Goal: Task Accomplishment & Management: Complete application form

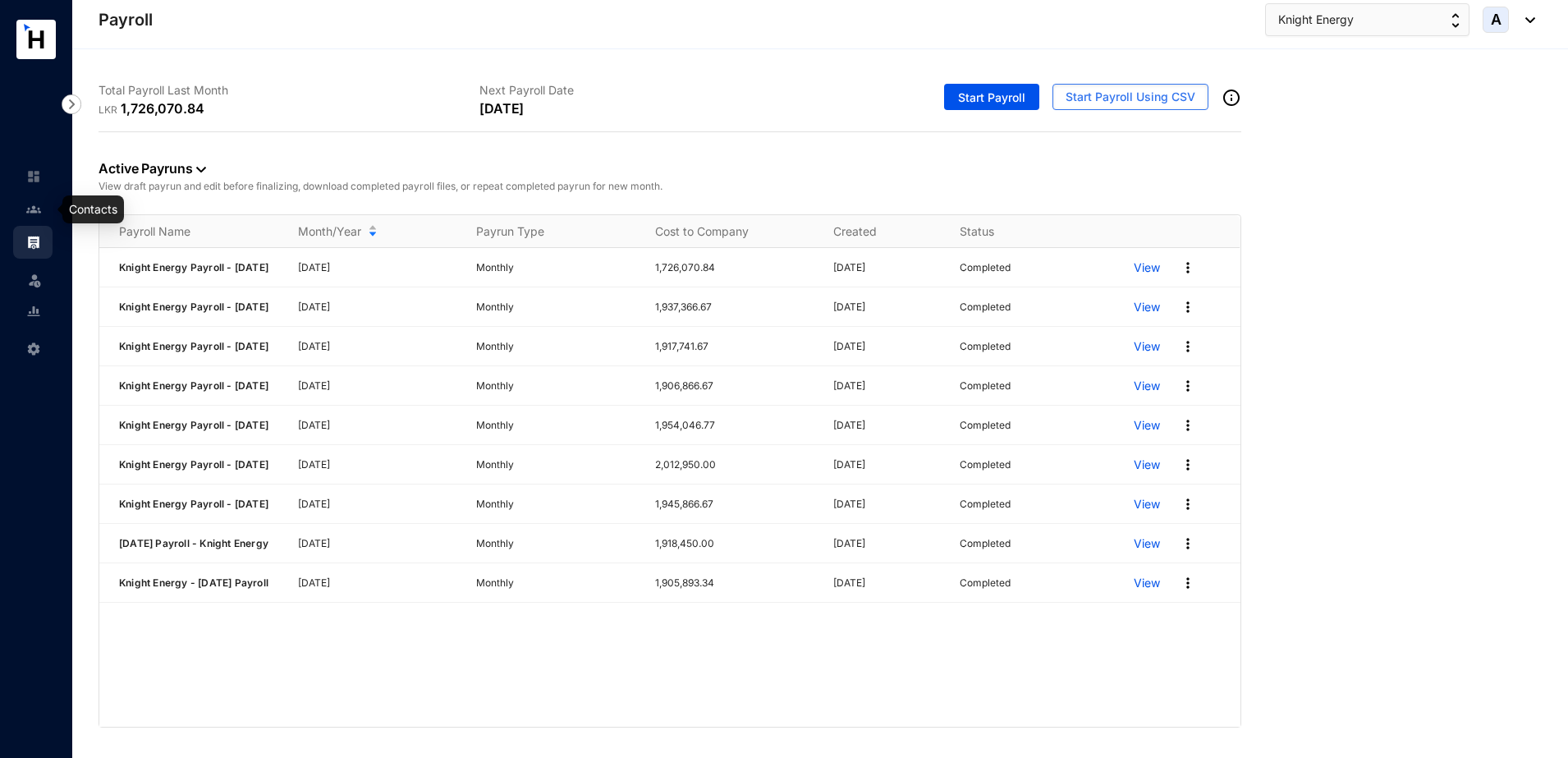
click at [38, 204] on img at bounding box center [34, 210] width 15 height 15
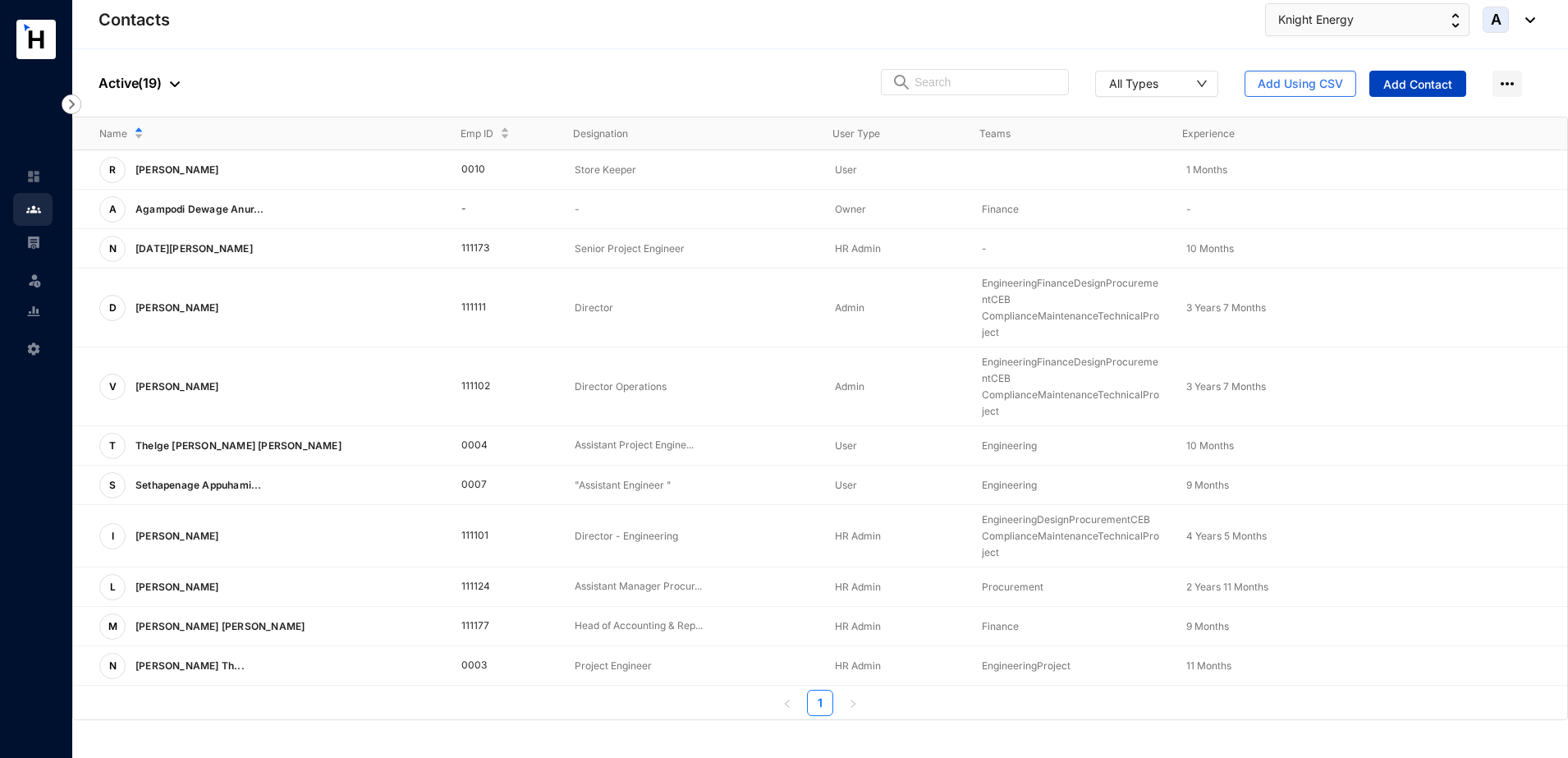
click at [1458, 89] on button "Add Contact" at bounding box center [1417, 84] width 97 height 26
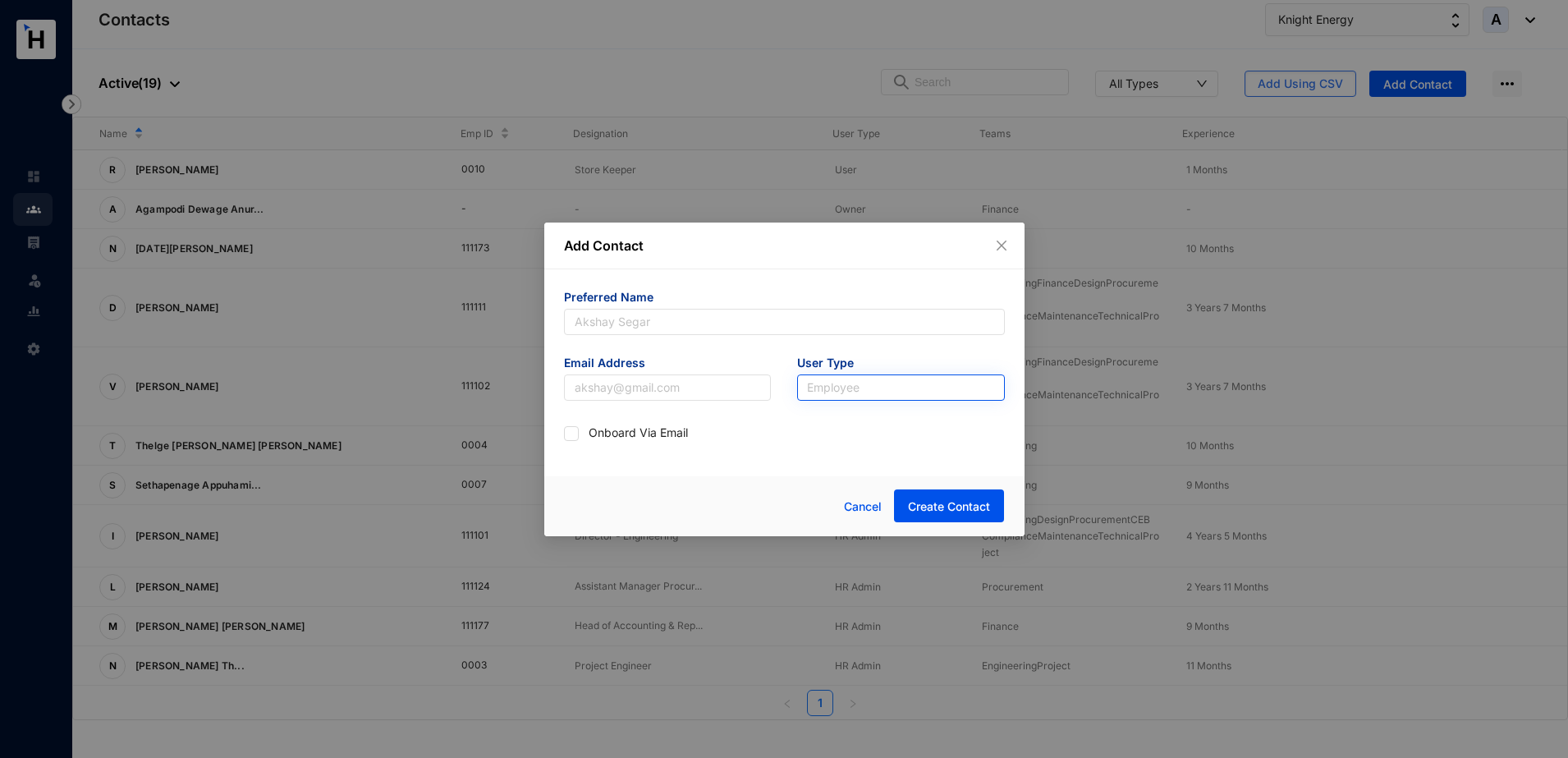
click at [840, 385] on input "search" at bounding box center [902, 388] width 188 height 24
drag, startPoint x: 885, startPoint y: 235, endPoint x: 799, endPoint y: 196, distance: 94.4
click at [799, 196] on div "Add Contact Preferred Name Email Address User Type Employee Onboard Via Email C…" at bounding box center [784, 379] width 1568 height 758
click at [860, 504] on span "Cancel" at bounding box center [863, 507] width 38 height 18
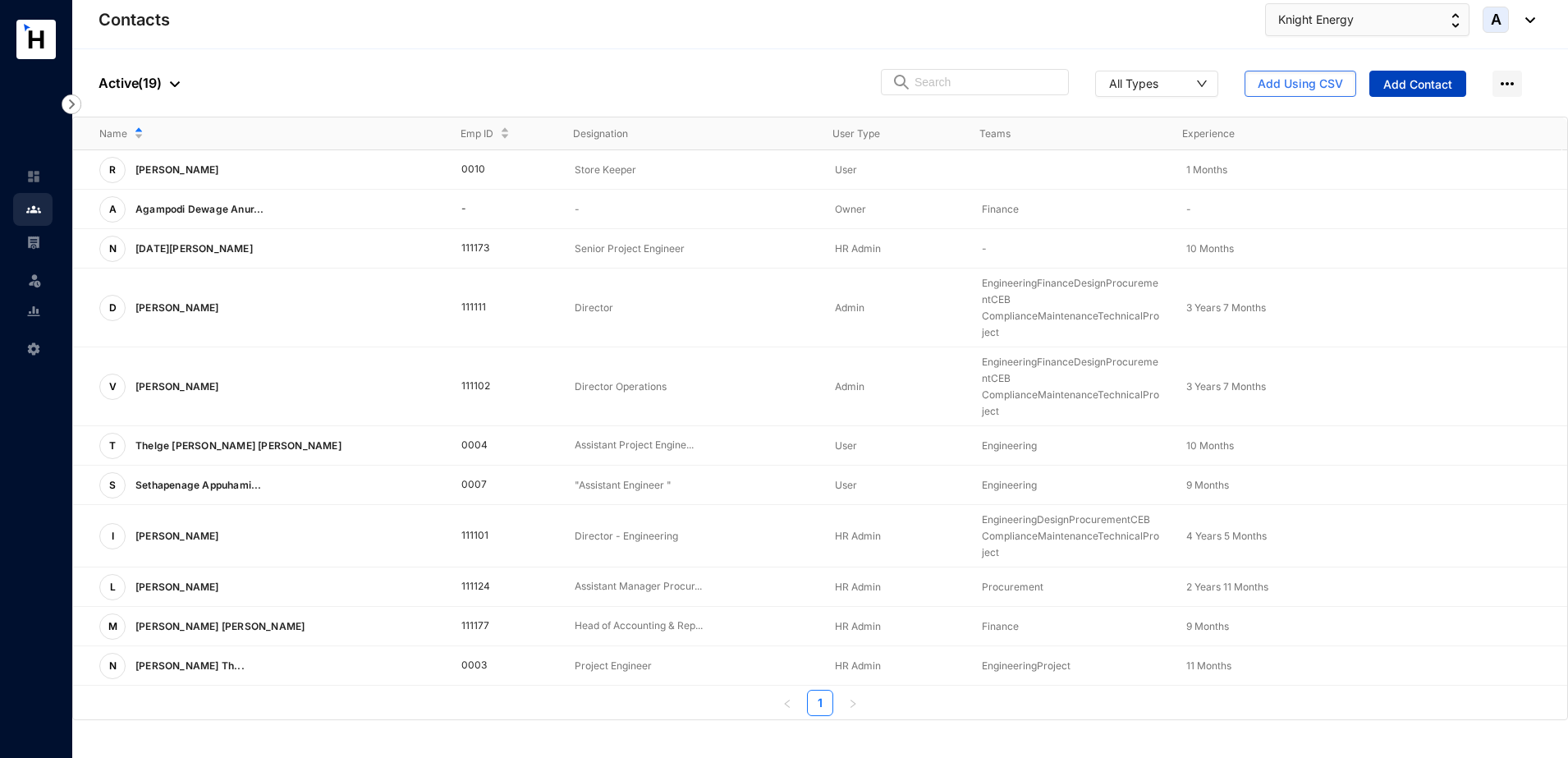
click at [1422, 88] on span "Add Contact" at bounding box center [1417, 84] width 69 height 16
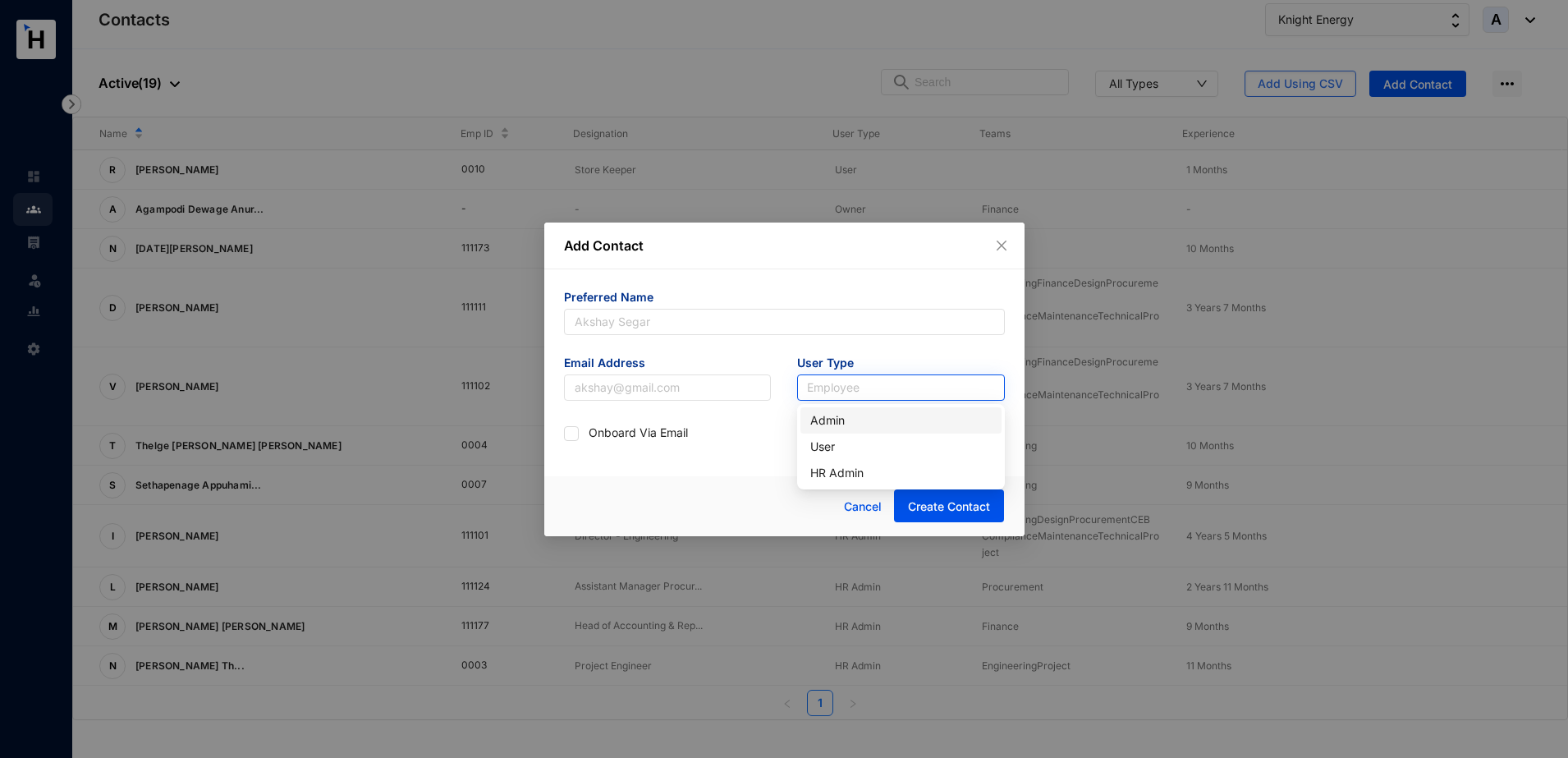
click at [888, 379] on input "search" at bounding box center [902, 388] width 188 height 24
click at [833, 442] on div "User" at bounding box center [901, 446] width 182 height 18
click at [569, 436] on input "checkbox" at bounding box center [569, 432] width 11 height 11
checkbox input "true"
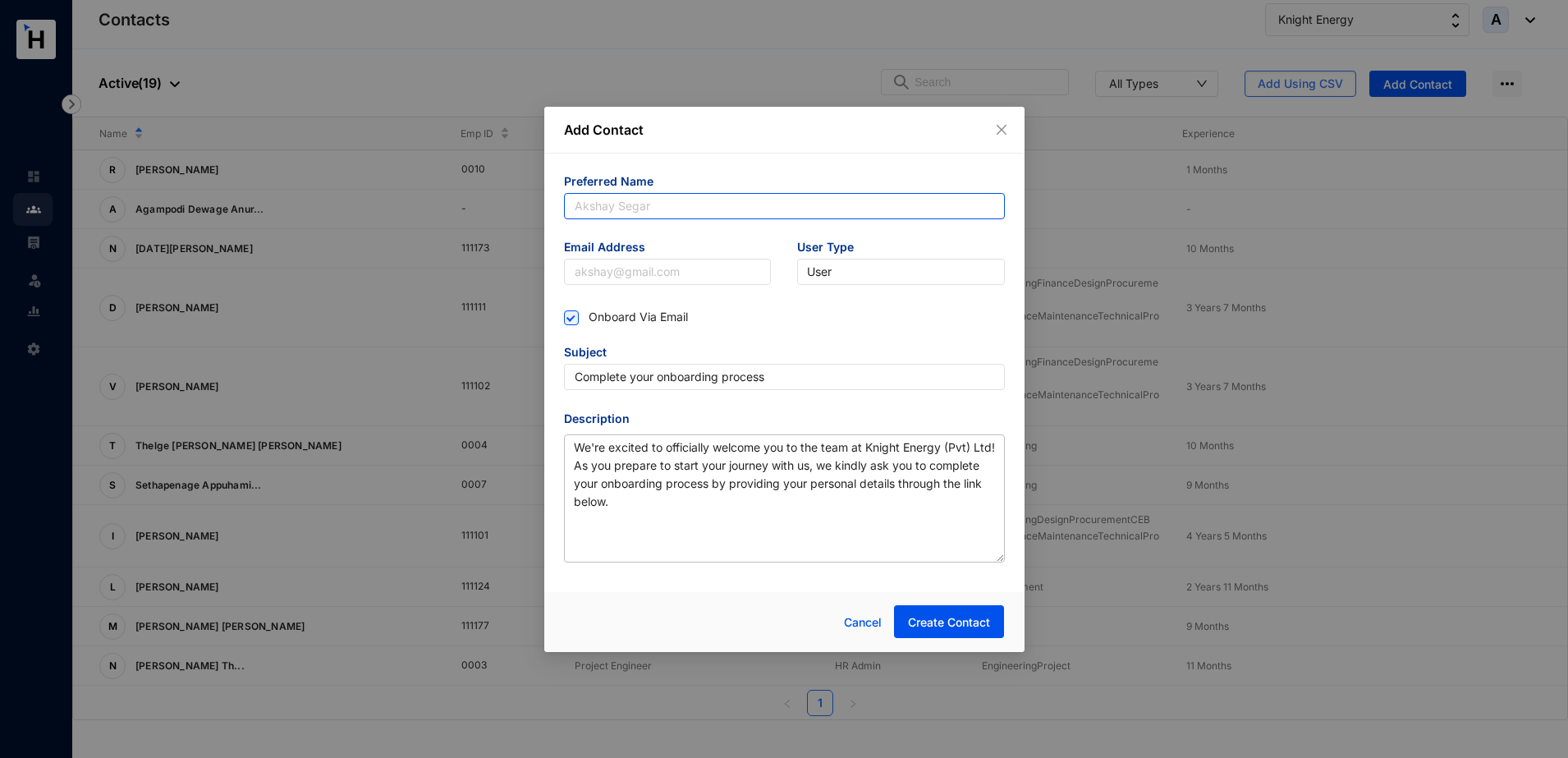
click at [644, 205] on input "text" at bounding box center [784, 206] width 440 height 26
paste input "[PERSON_NAME]"
type input "[PERSON_NAME]"
click at [648, 267] on input "text" at bounding box center [667, 272] width 208 height 26
paste input "[EMAIL_ADDRESS][DOMAIN_NAME]"
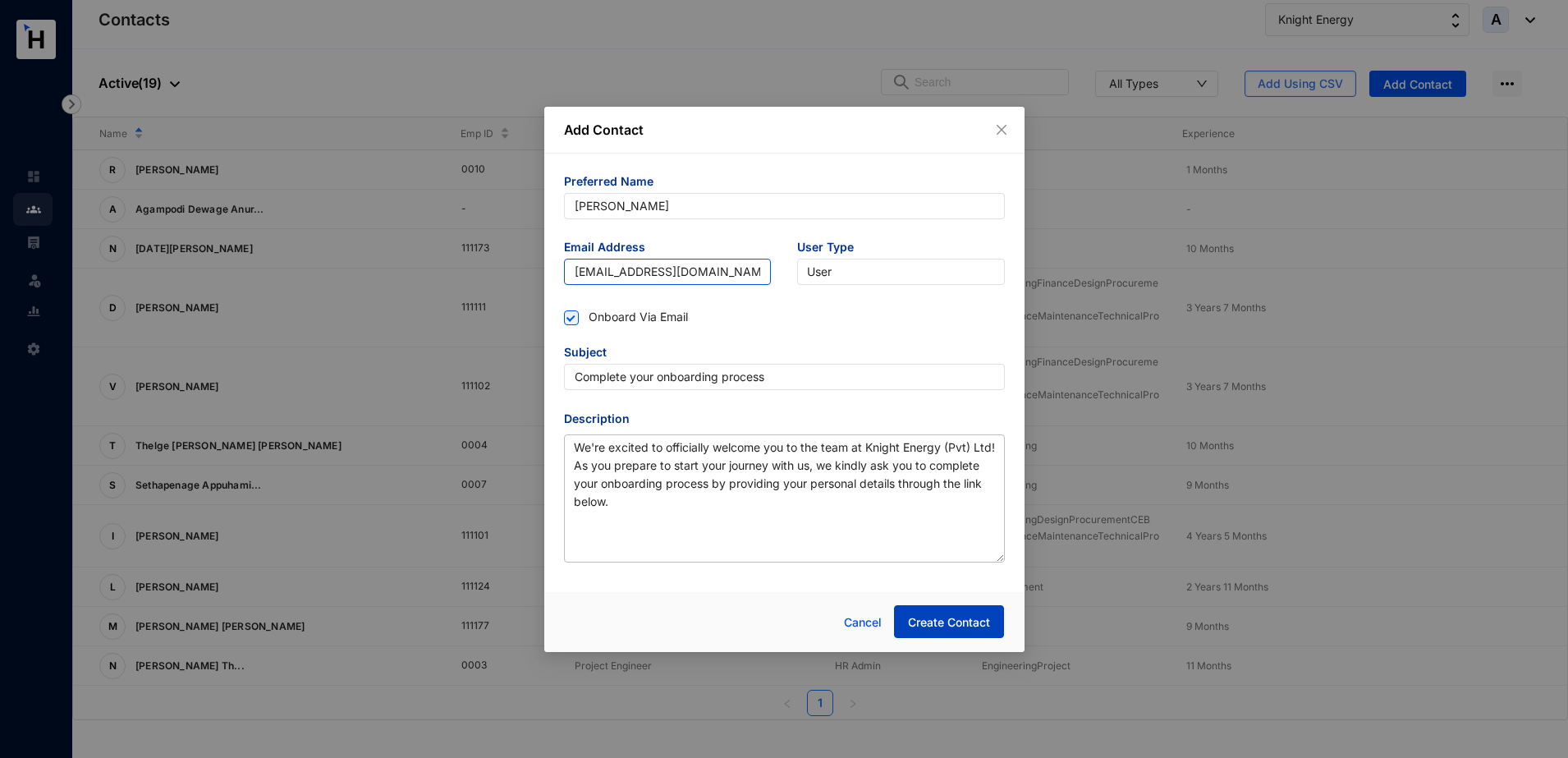
type input "[EMAIL_ADDRESS][DOMAIN_NAME]"
click at [958, 623] on span "Create Contact" at bounding box center [949, 622] width 82 height 16
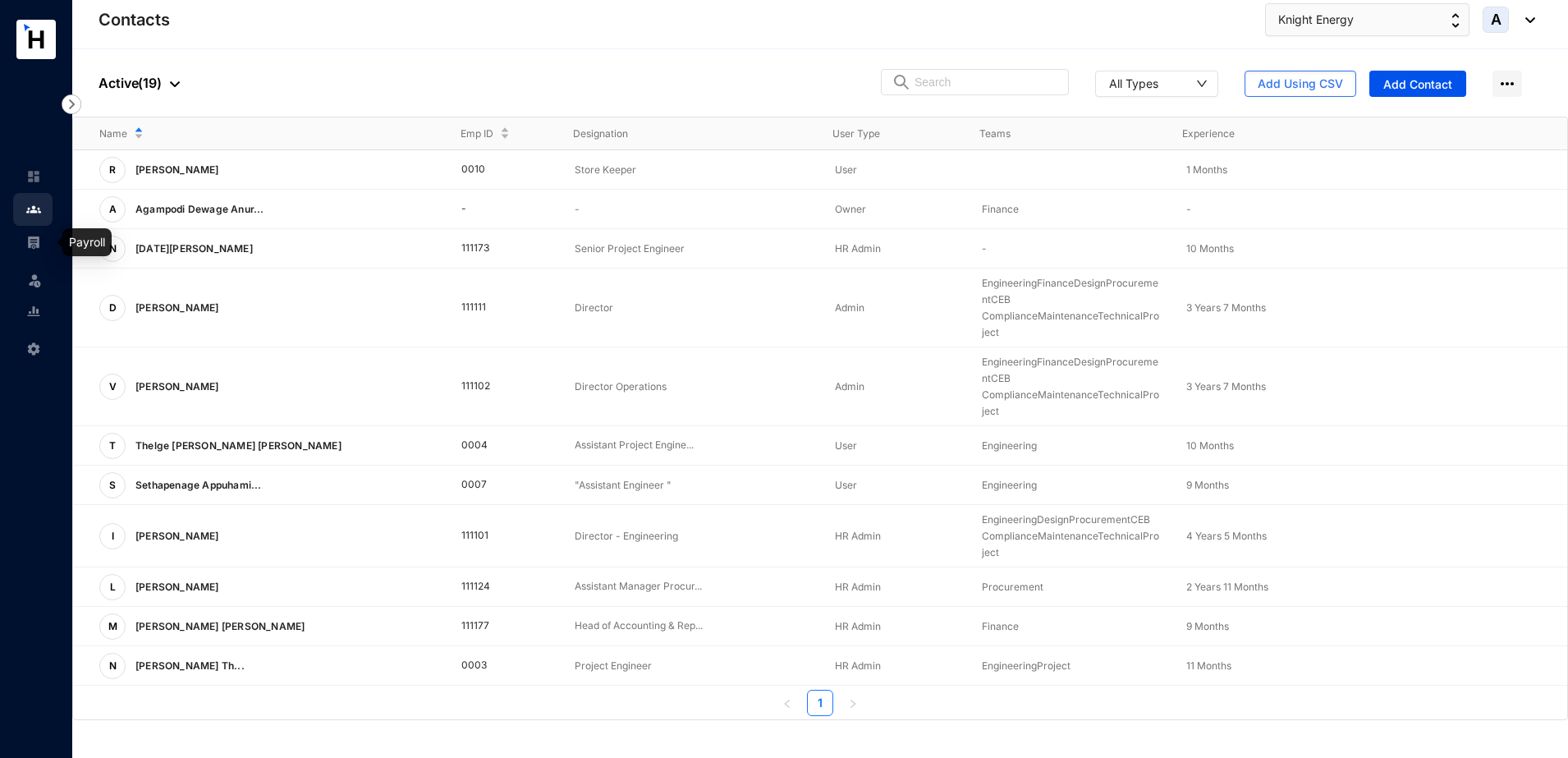
click at [34, 241] on img at bounding box center [34, 243] width 15 height 15
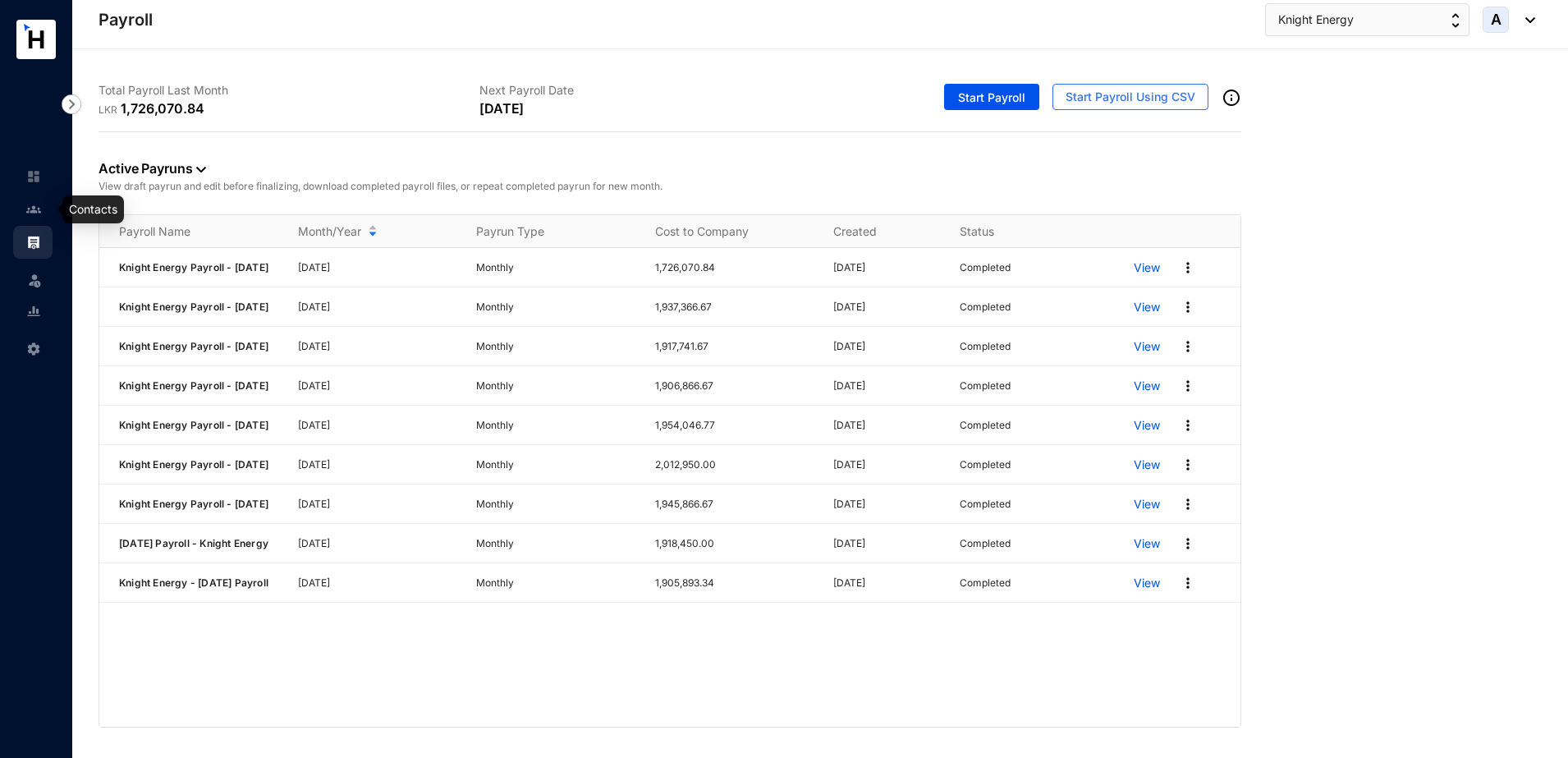
click at [39, 209] on img at bounding box center [34, 210] width 15 height 15
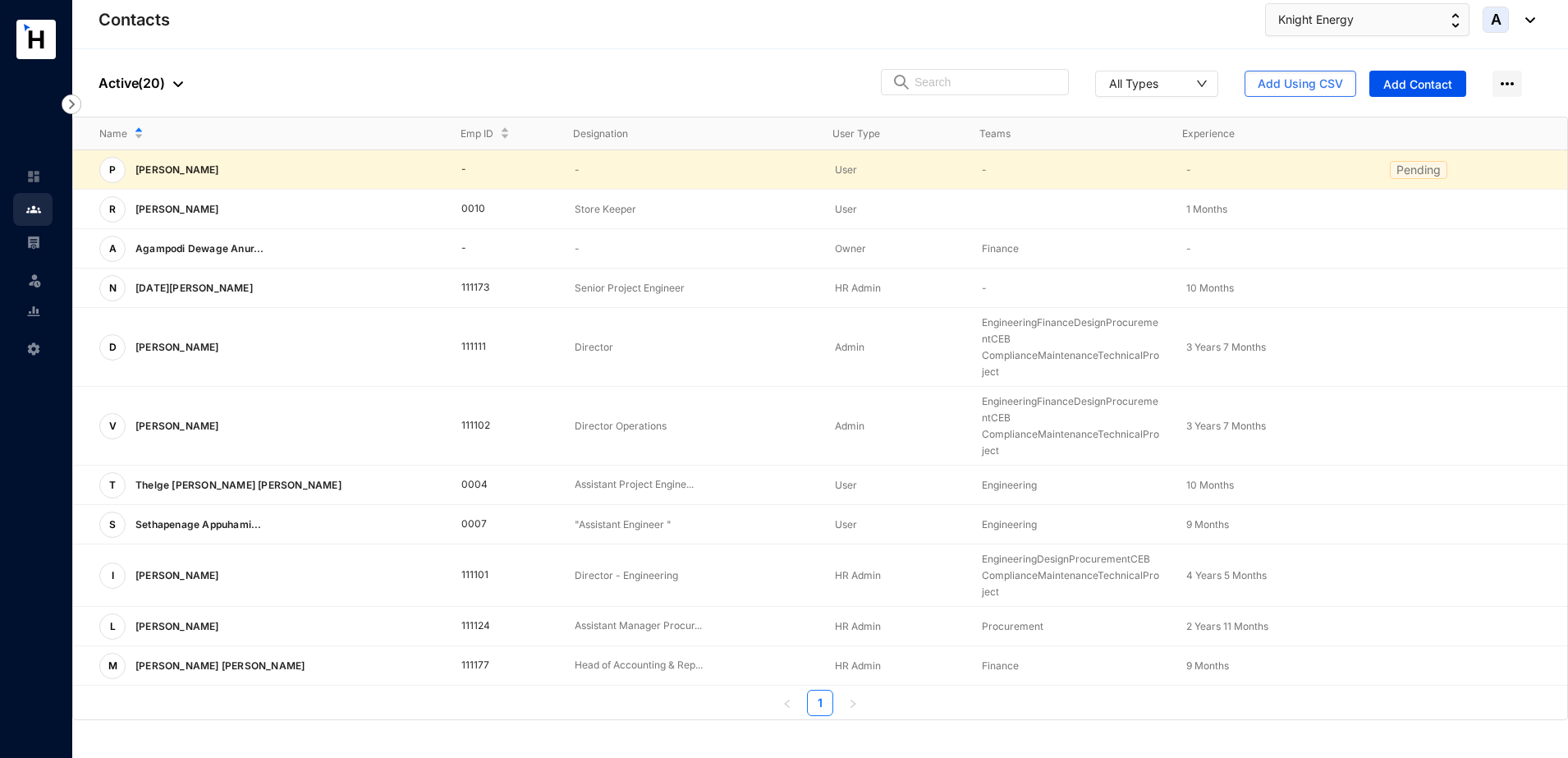
click at [1364, 167] on td "Pending" at bounding box center [1465, 170] width 203 height 40
click at [1421, 171] on p "Pending" at bounding box center [1418, 169] width 44 height 16
click at [841, 176] on p "User" at bounding box center [895, 169] width 120 height 16
